Goal: Entertainment & Leisure: Consume media (video, audio)

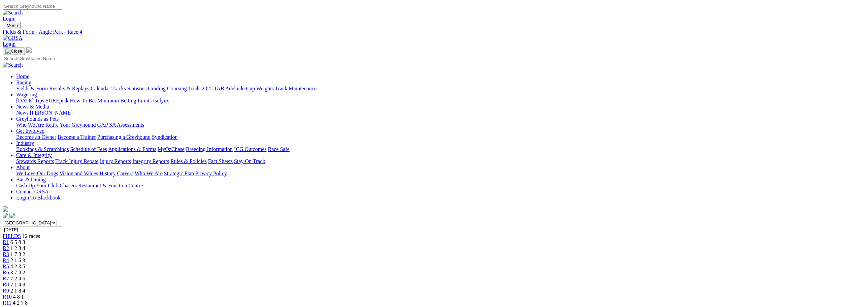
click at [34, 140] on link "Industry" at bounding box center [25, 143] width 18 height 6
click at [31, 79] on link "Racing" at bounding box center [23, 82] width 15 height 6
click at [52, 152] on link "Care & Integrity" at bounding box center [34, 155] width 36 height 6
click at [54, 158] on link "Stewards Reports" at bounding box center [35, 161] width 38 height 6
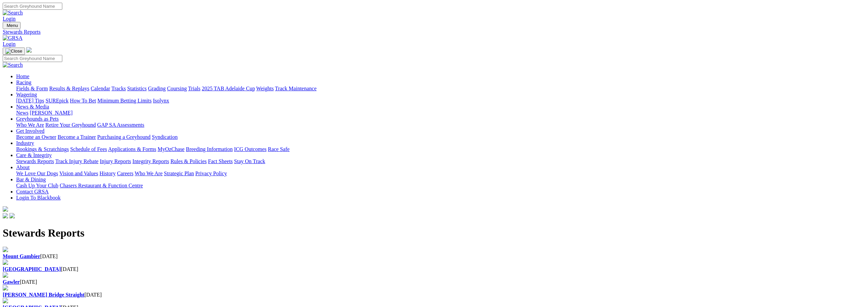
click at [61, 266] on b "[GEOGRAPHIC_DATA]" at bounding box center [32, 269] width 58 height 6
click at [31, 79] on link "Racing" at bounding box center [23, 82] width 15 height 6
click at [89, 86] on link "Results & Replays" at bounding box center [69, 89] width 40 height 6
